Goal: Transaction & Acquisition: Purchase product/service

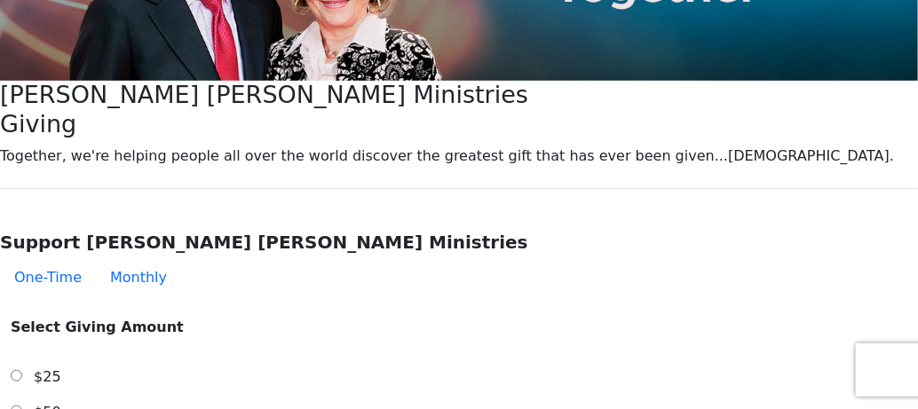
scroll to position [355, 0]
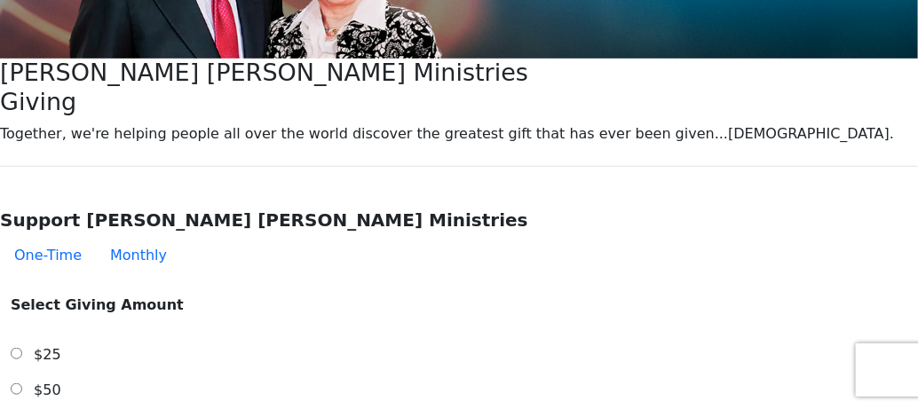
click at [61, 346] on span "$25" at bounding box center [48, 354] width 28 height 17
click at [22, 348] on input "$25" at bounding box center [17, 354] width 12 height 12
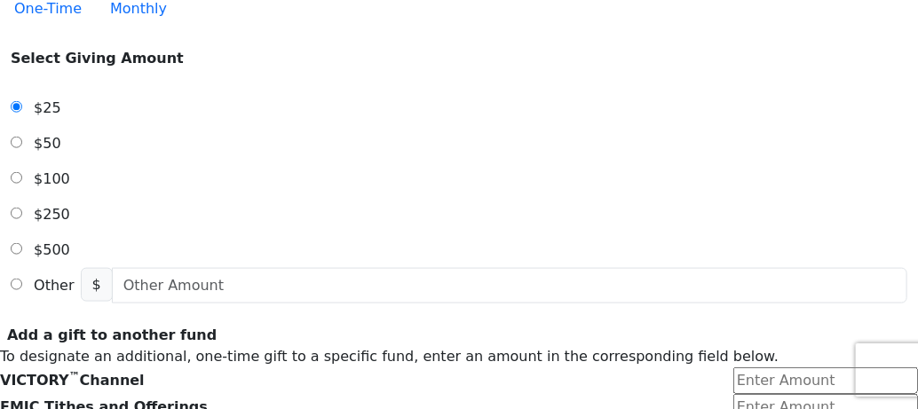
scroll to position [621, 0]
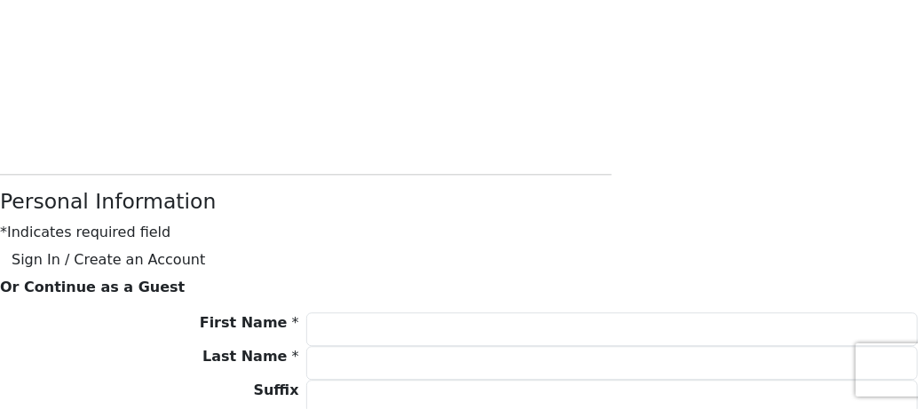
scroll to position [1242, 0]
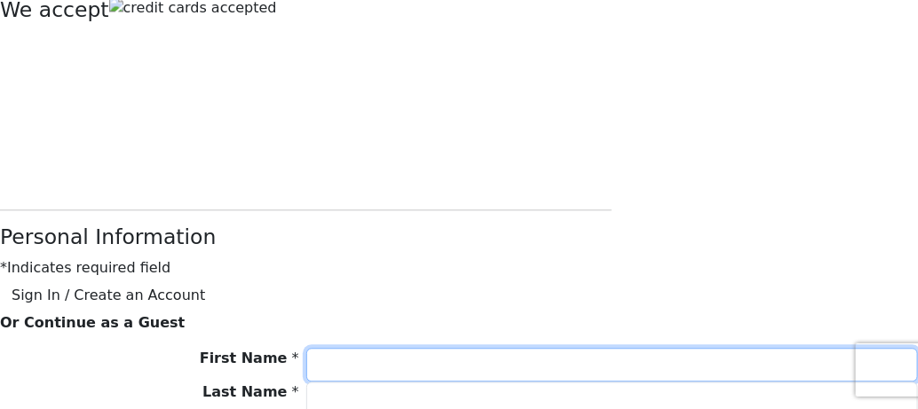
click at [362, 348] on input "First Name *" at bounding box center [611, 365] width 611 height 34
type input "[PERSON_NAME]"
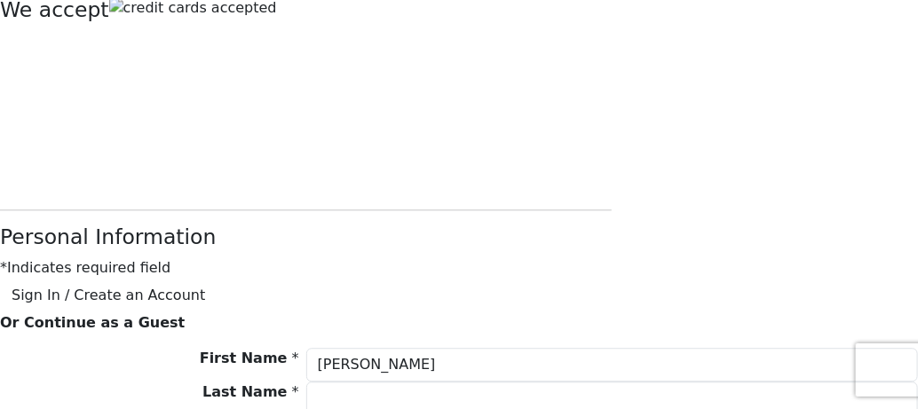
type input "[PERSON_NAME]"
type input "[EMAIL_ADDRESS][DOMAIN_NAME]"
type input "[STREET_ADDRESS]"
type input "east patchogue"
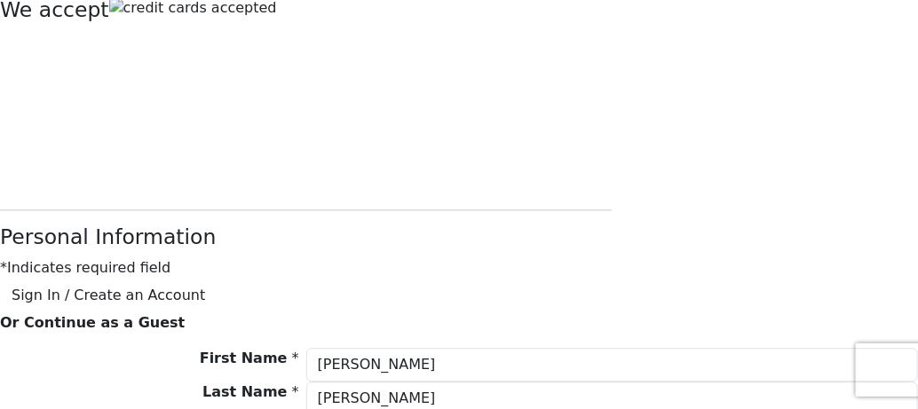
type input "11772"
type input "[PHONE_NUMBER]"
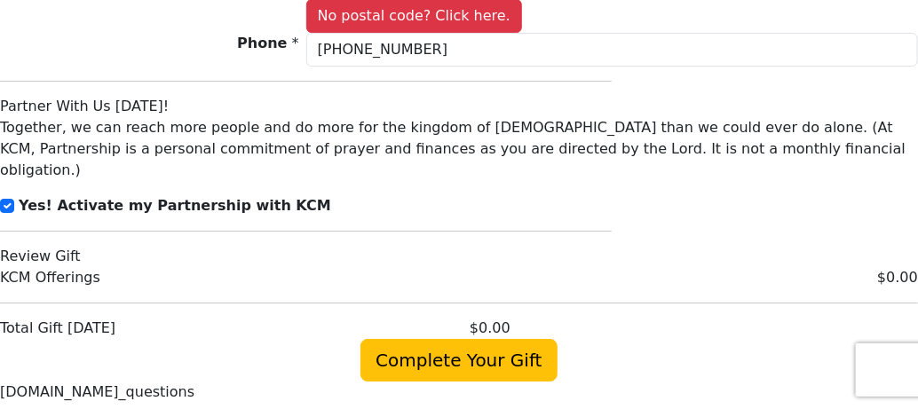
scroll to position [1952, 0]
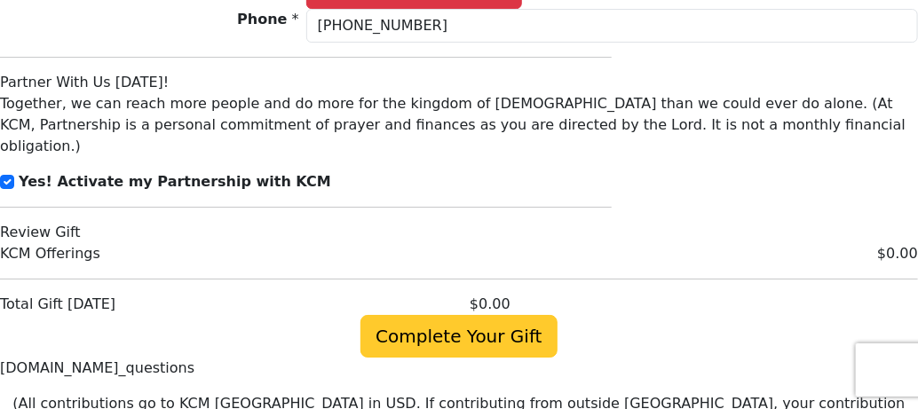
click at [448, 315] on span "Complete Your Gift" at bounding box center [458, 336] width 196 height 43
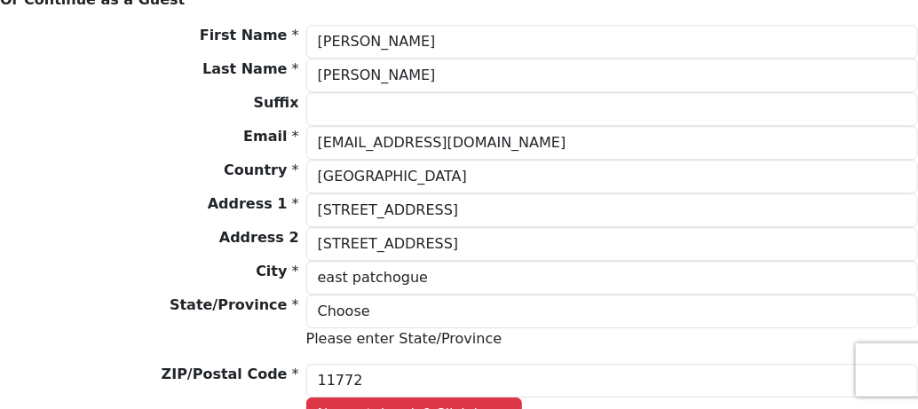
scroll to position [1564, 0]
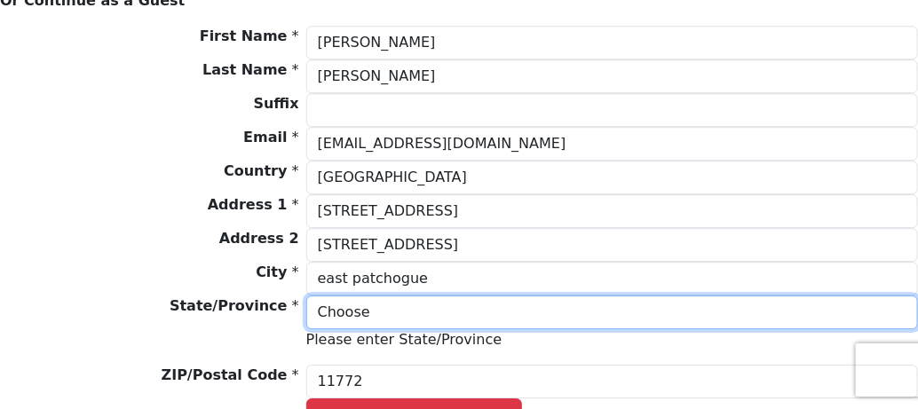
click at [736, 295] on select "Choose [US_STATE] [US_STATE] [US_STATE] [US_STATE] [US_STATE] Armed Forces Amer…" at bounding box center [611, 312] width 611 height 34
click at [309, 295] on select "Choose [US_STATE] [US_STATE] [US_STATE] [US_STATE] [US_STATE] Armed Forces Amer…" at bounding box center [611, 312] width 611 height 34
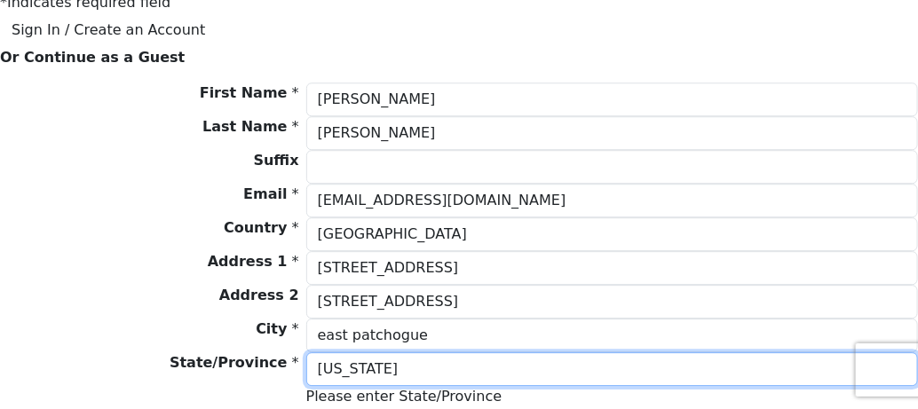
scroll to position [1476, 0]
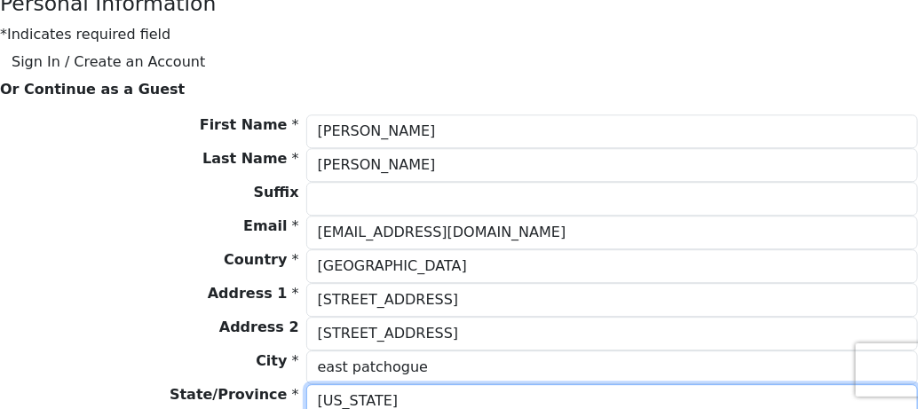
click at [738, 384] on select "Choose [US_STATE] [US_STATE] [US_STATE] [US_STATE] [US_STATE] Armed Forces Amer…" at bounding box center [611, 401] width 611 height 34
select select "NY"
click at [309, 384] on select "Choose [US_STATE] [US_STATE] [US_STATE] [US_STATE] [US_STATE] Armed Forces Amer…" at bounding box center [611, 401] width 611 height 34
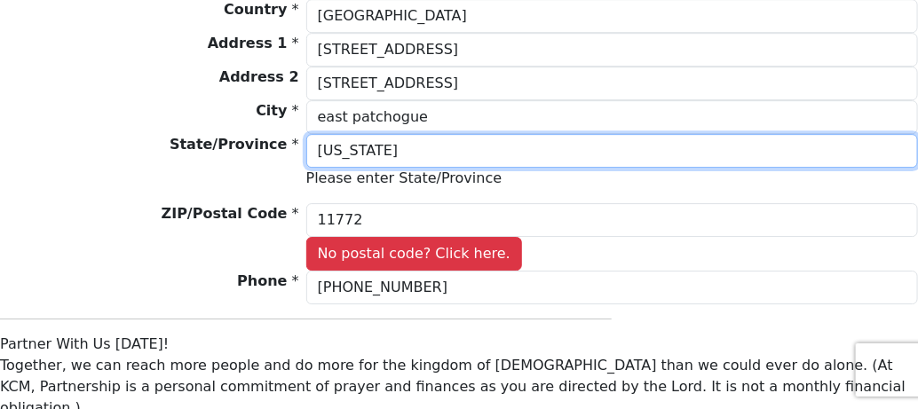
scroll to position [1831, 0]
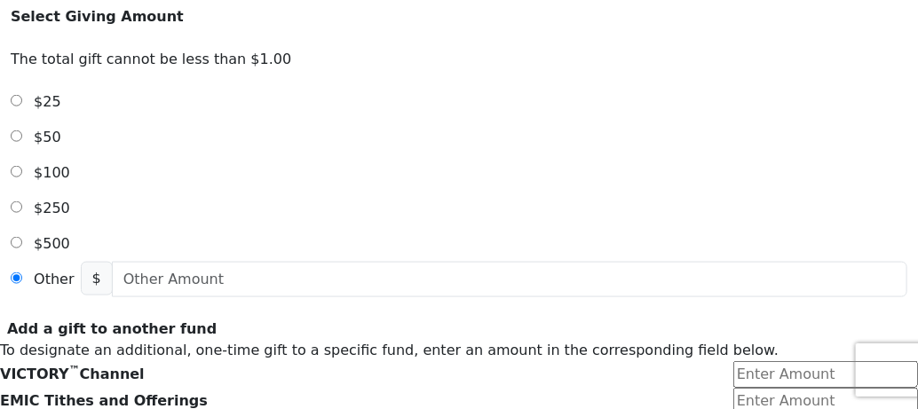
scroll to position [610, 0]
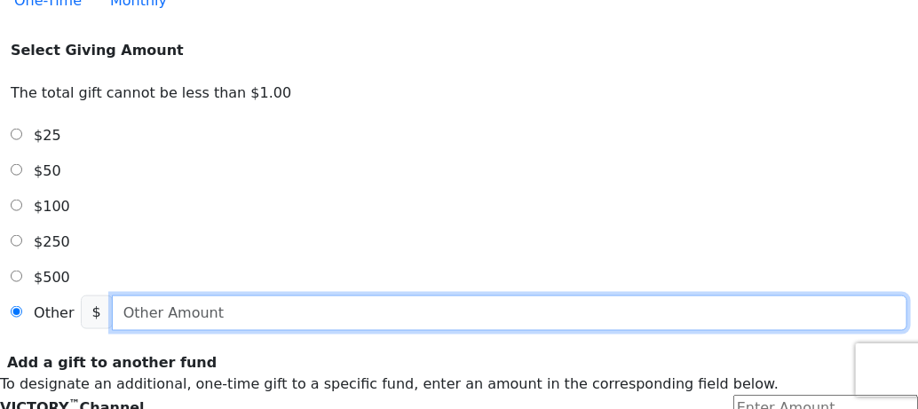
click at [362, 295] on input "text" at bounding box center [509, 312] width 795 height 35
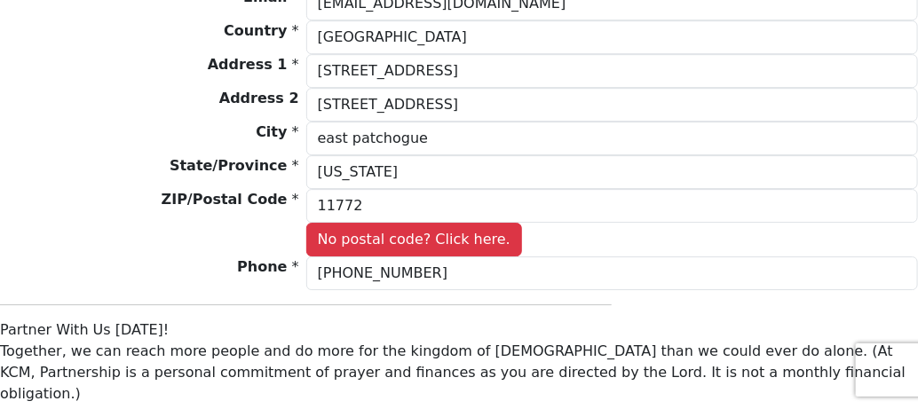
scroll to position [1763, 0]
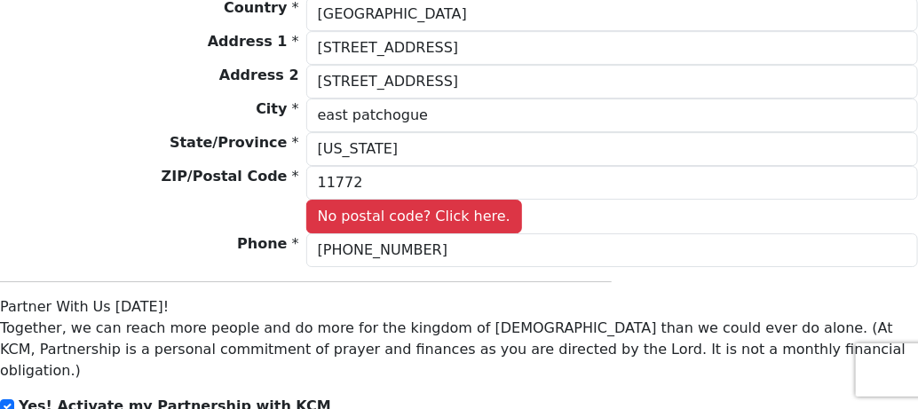
type input "25.00"
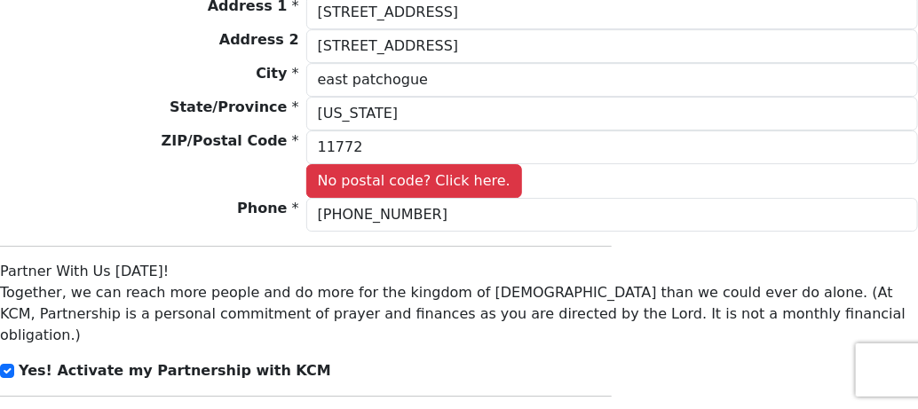
scroll to position [1729, 0]
